Goal: Task Accomplishment & Management: Manage account settings

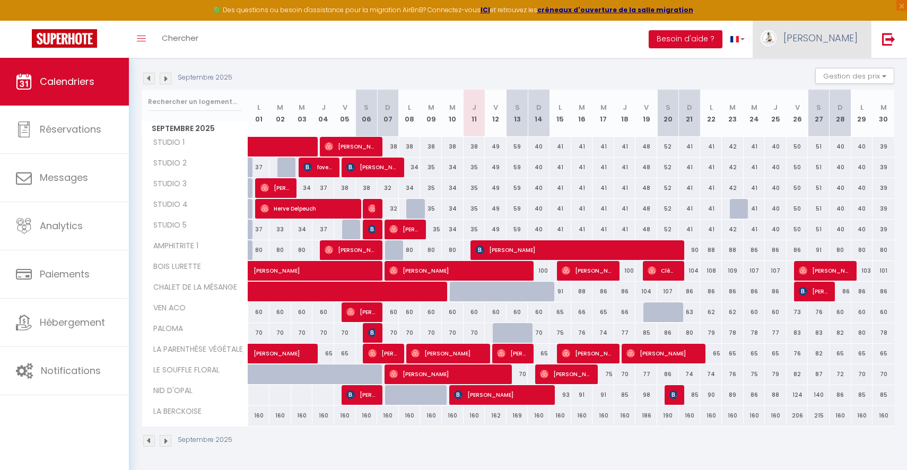
click at [852, 52] on link "[PERSON_NAME]" at bounding box center [811, 39] width 118 height 37
click at [822, 72] on link "Paramètres" at bounding box center [828, 74] width 78 height 18
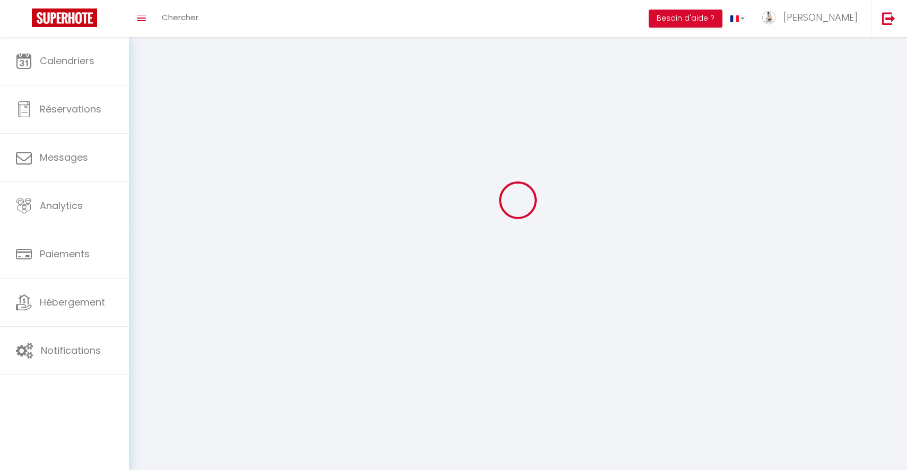
select select
type input "[PERSON_NAME]"
type input "Briche"
type input "0695099050"
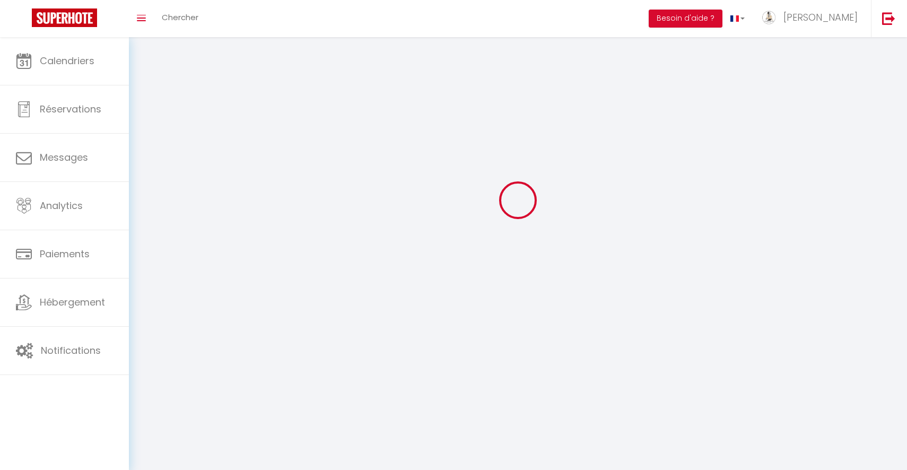
type input "[STREET_ADDRESS]"
type input "62780"
type input "Cucq"
type input "eHegWTeSqsVljGsEEITVel0Gs"
type input "BEncg8ZbrWru8ypV8KudyEAU8"
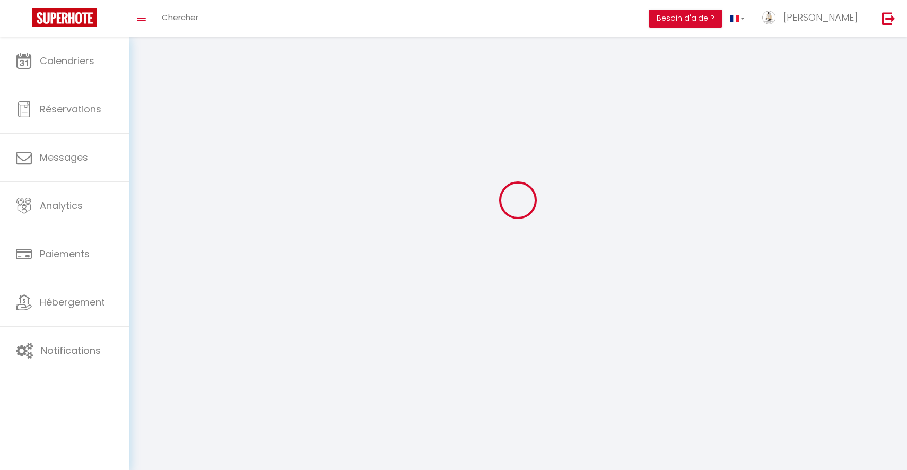
type input "[URL][DOMAIN_NAME]"
select select "28"
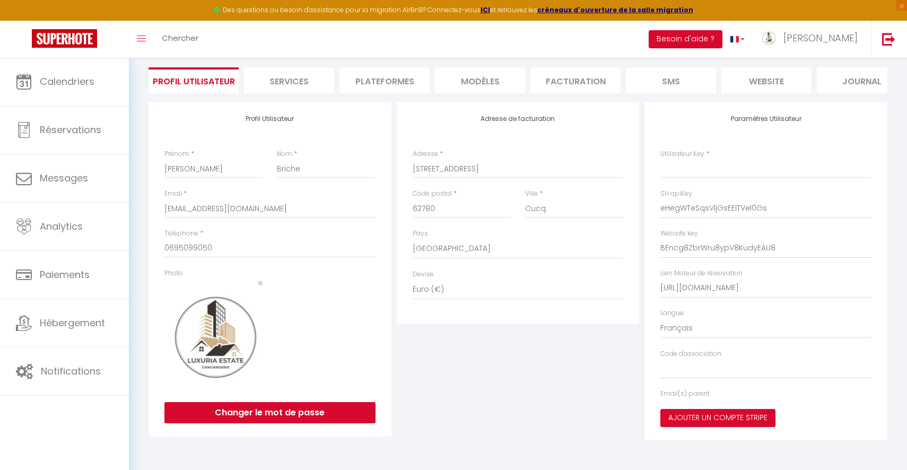
type input "eHegWTeSqsVljGsEEITVel0Gs"
type input "BEncg8ZbrWru8ypV8KudyEAU8"
type input "[URL][DOMAIN_NAME]"
select select "fr"
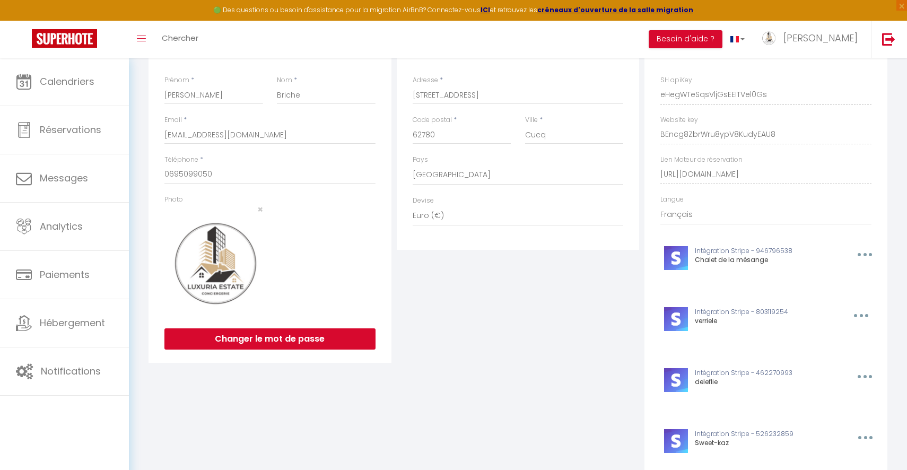
scroll to position [0, 0]
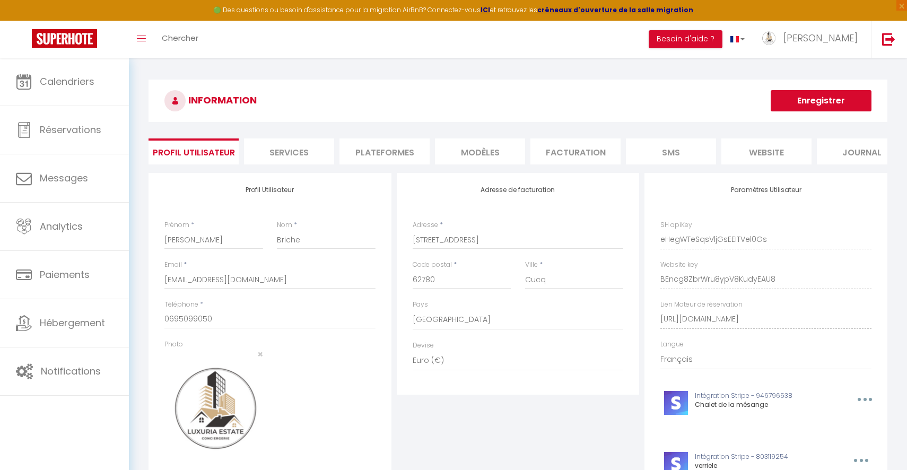
click at [389, 150] on li "Plateformes" at bounding box center [384, 151] width 90 height 26
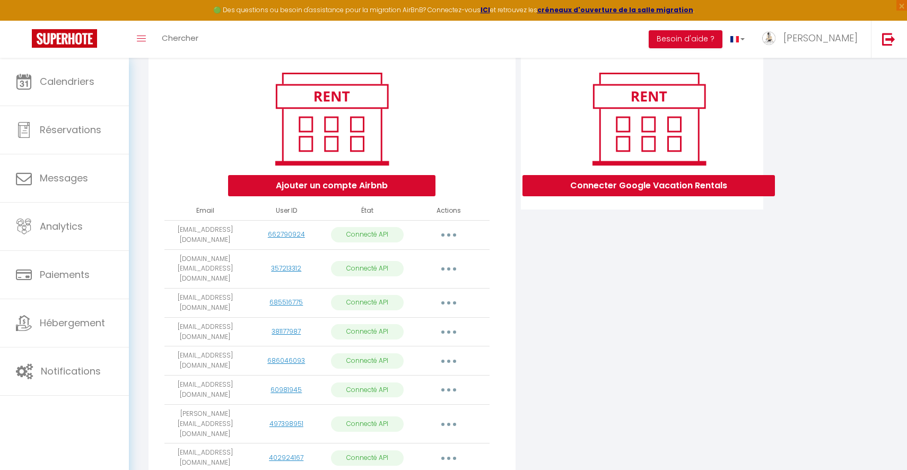
scroll to position [125, 0]
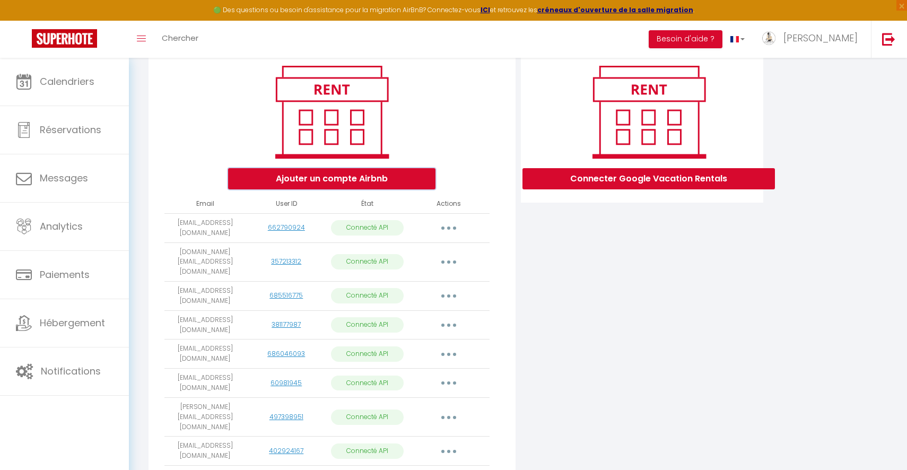
click at [380, 175] on button "Ajouter un compte Airbnb" at bounding box center [331, 178] width 207 height 21
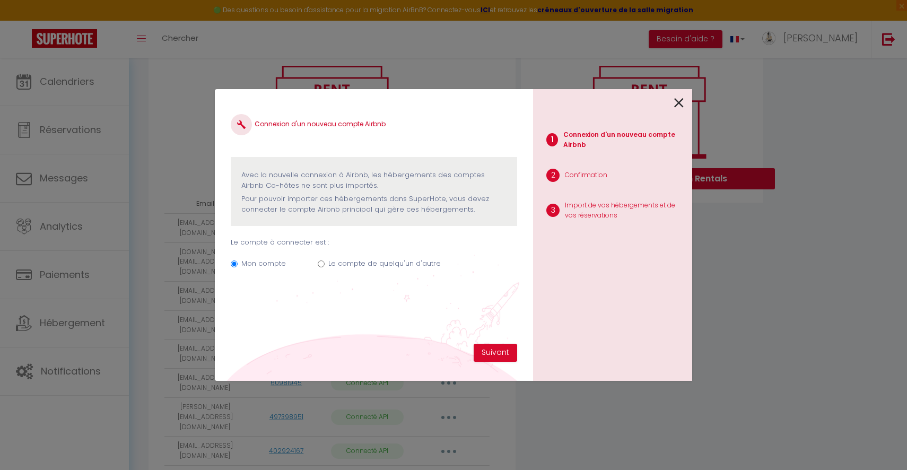
click at [379, 259] on label "Le compte de quelqu'un d'autre" at bounding box center [384, 263] width 112 height 11
click at [324, 260] on input "Le compte de quelqu'un d'autre" at bounding box center [321, 263] width 7 height 7
radio input "true"
radio input "false"
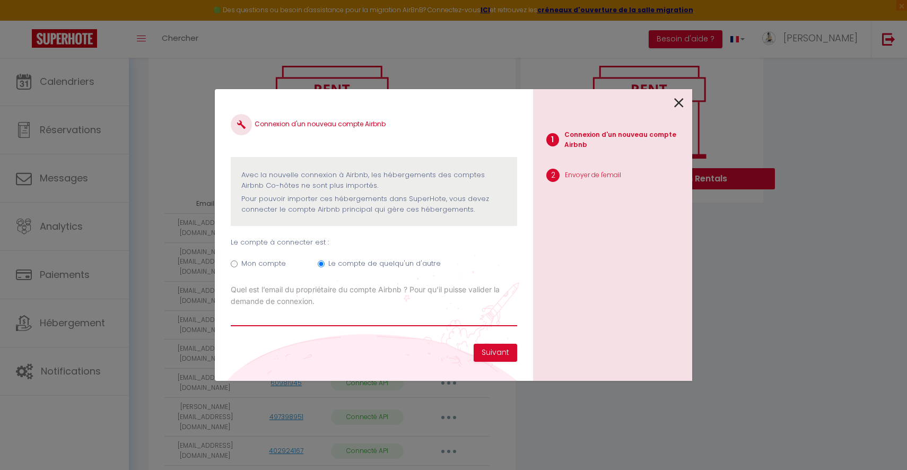
click at [346, 321] on input "Email connexion Airbnb" at bounding box center [374, 316] width 286 height 19
paste input "[EMAIL_ADDRESS][DOMAIN_NAME]"
type input "[EMAIL_ADDRESS][DOMAIN_NAME]"
click at [484, 351] on button "Suivant" at bounding box center [494, 353] width 43 height 18
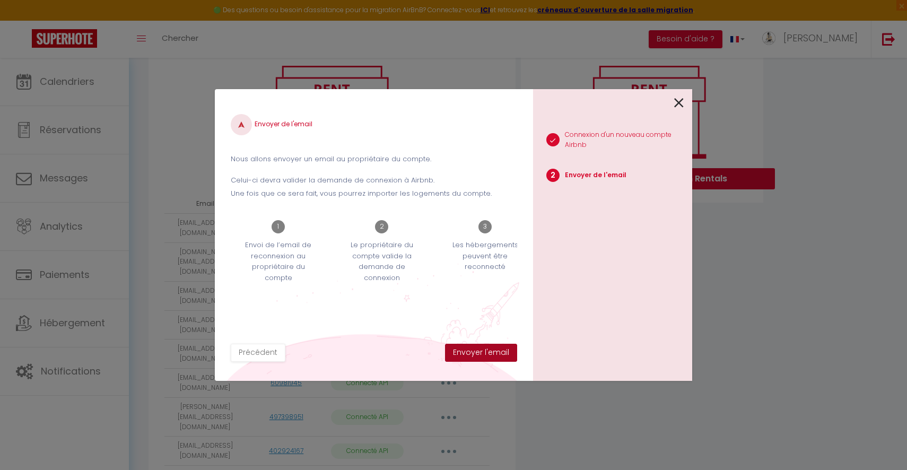
click at [484, 351] on button "Envoyer l'email" at bounding box center [481, 353] width 72 height 18
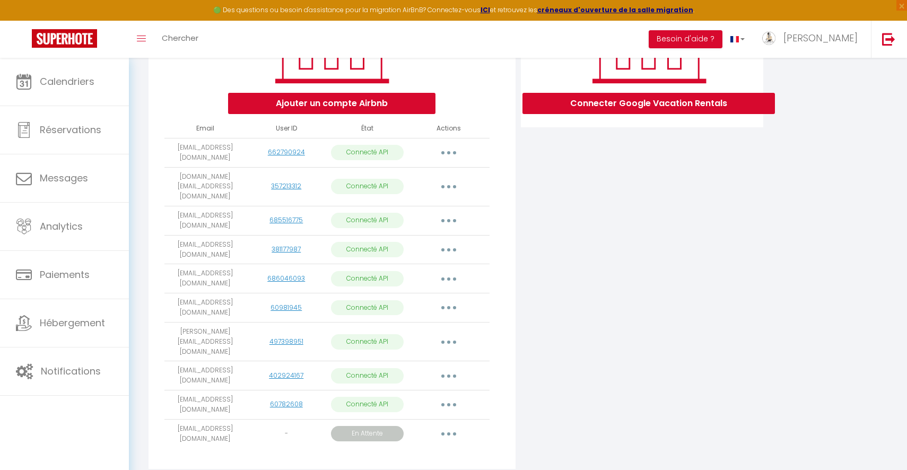
scroll to position [203, 0]
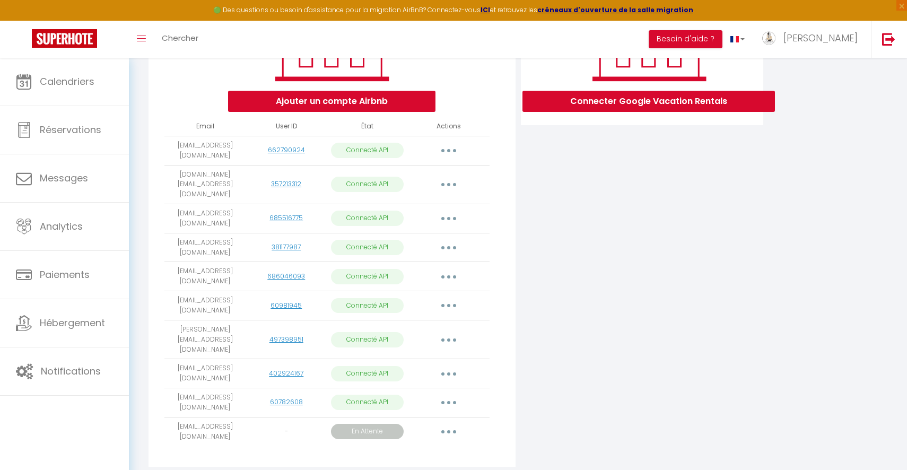
click at [441, 423] on button "button" at bounding box center [449, 431] width 30 height 17
click at [421, 465] on link "Importer les appartements" at bounding box center [400, 474] width 119 height 18
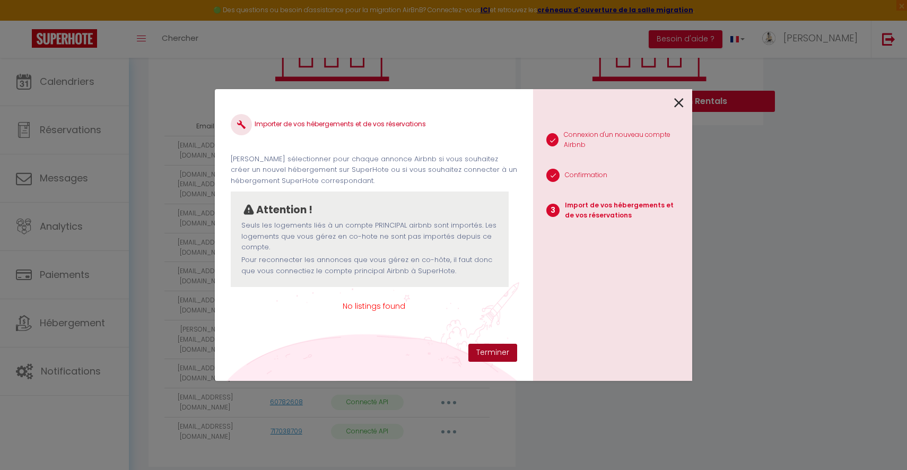
click at [498, 353] on button "Terminer" at bounding box center [492, 353] width 49 height 18
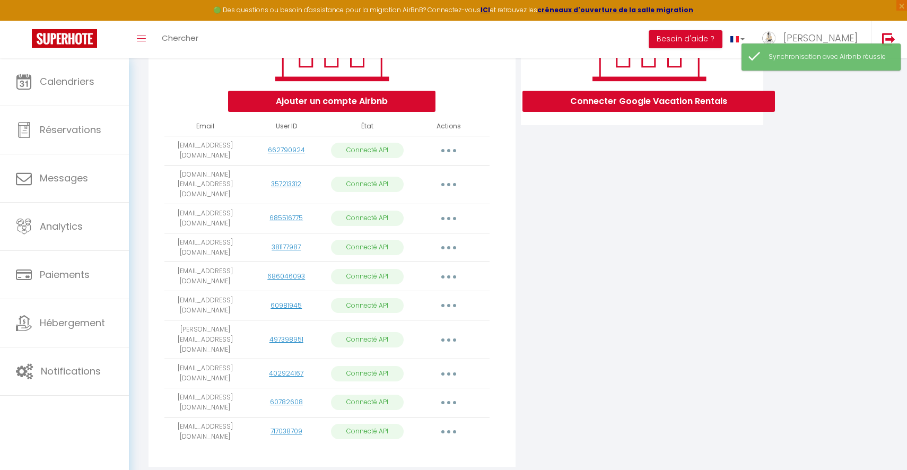
click at [456, 423] on button "button" at bounding box center [449, 431] width 30 height 17
click at [426, 446] on link "Importer les appartements" at bounding box center [401, 455] width 117 height 18
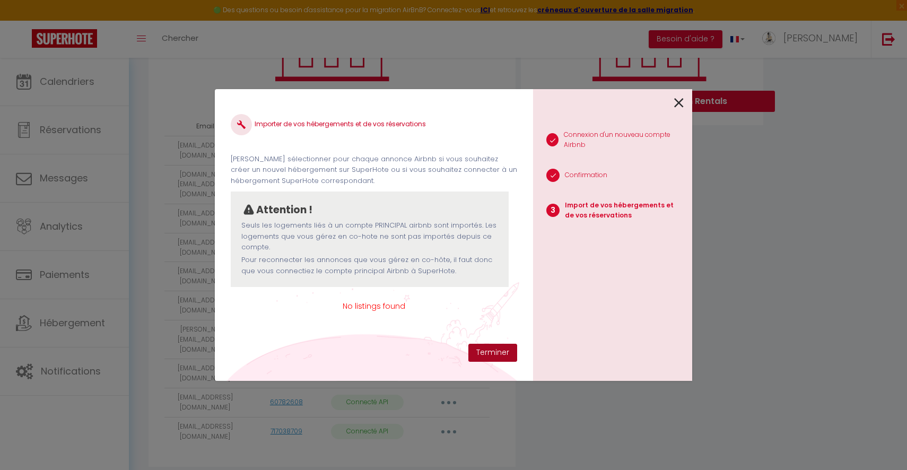
click at [484, 352] on button "Terminer" at bounding box center [492, 353] width 49 height 18
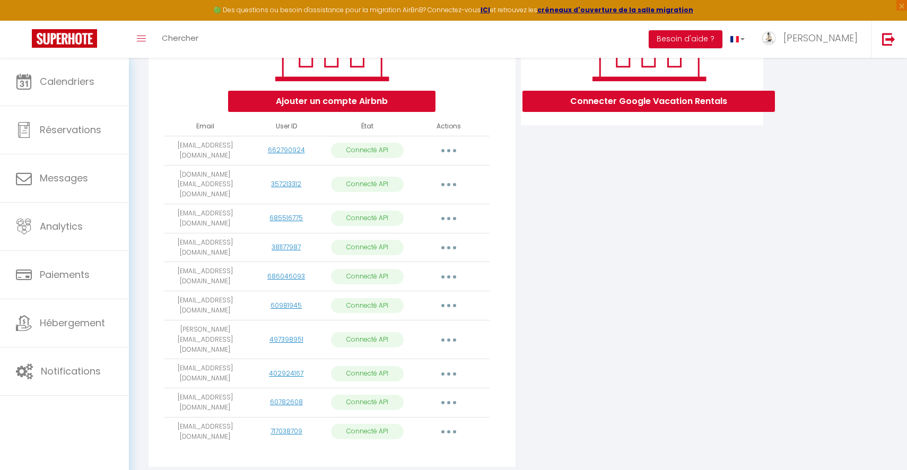
click at [451, 423] on button "button" at bounding box center [449, 431] width 30 height 17
click at [427, 446] on link "Importer les appartements" at bounding box center [401, 455] width 117 height 18
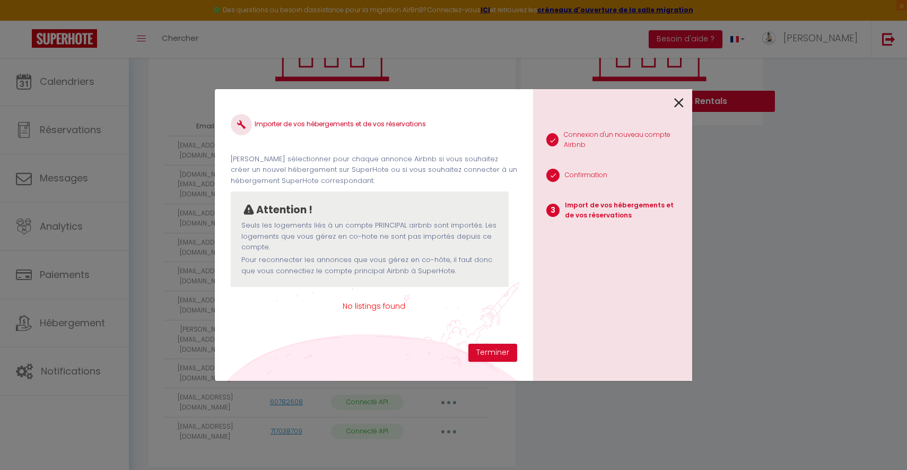
click at [679, 96] on icon at bounding box center [679, 103] width 10 height 16
